Goal: Information Seeking & Learning: Find specific page/section

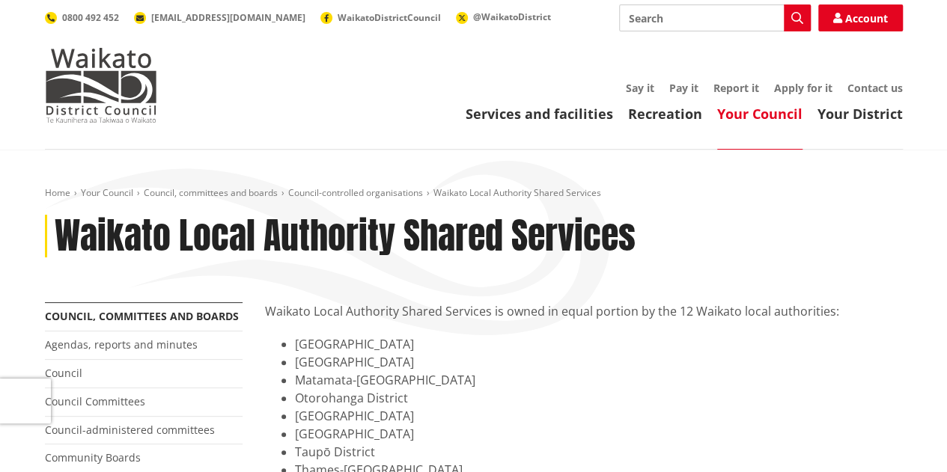
click at [684, 24] on input "Search" at bounding box center [715, 17] width 192 height 27
paste input "Statement of Intent"
type input "Statement of Intent"
click at [798, 20] on icon "button" at bounding box center [797, 18] width 12 height 12
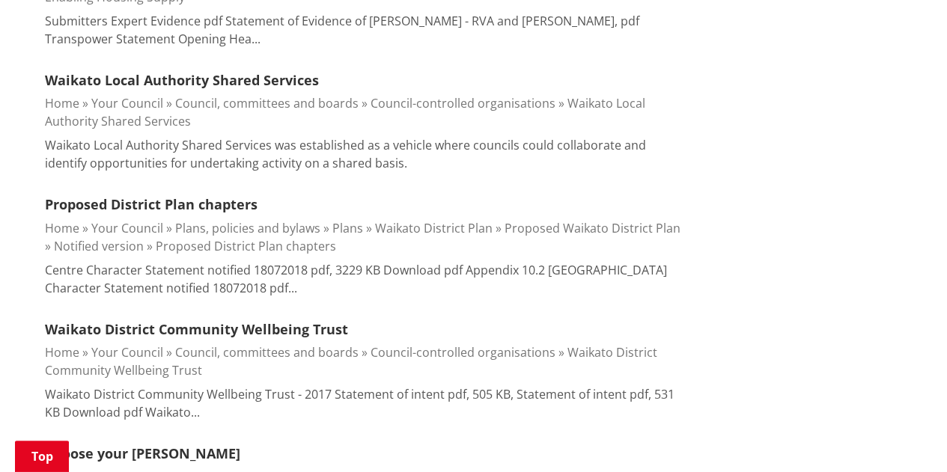
scroll to position [752, 0]
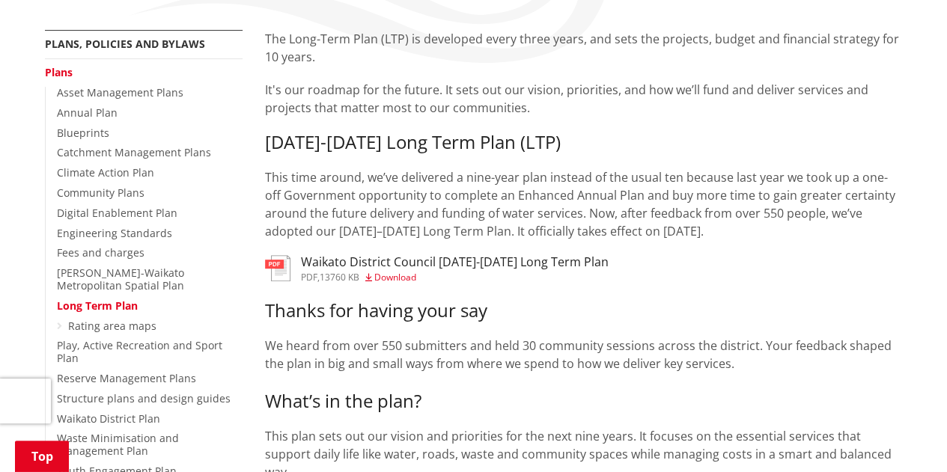
scroll to position [229, 0]
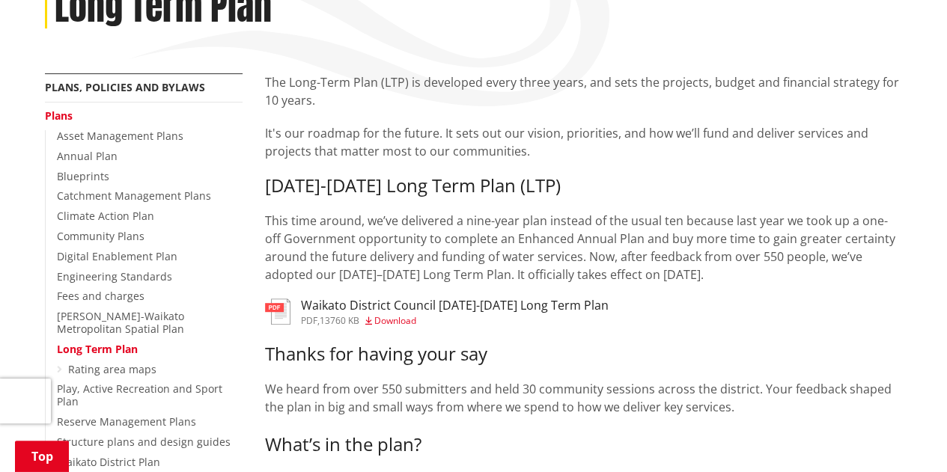
click at [397, 309] on h3 "Waikato District Council [DATE]-[DATE] Long Term Plan" at bounding box center [455, 306] width 308 height 14
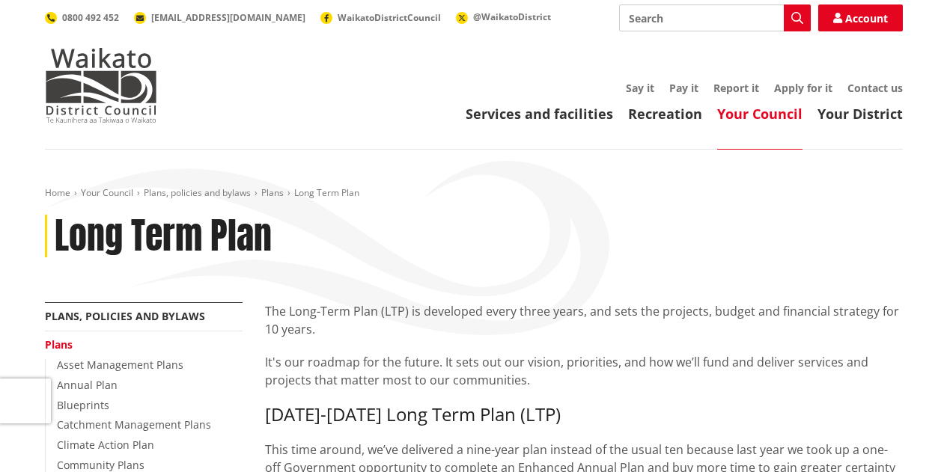
scroll to position [229, 0]
